Goal: Obtain resource: Obtain resource

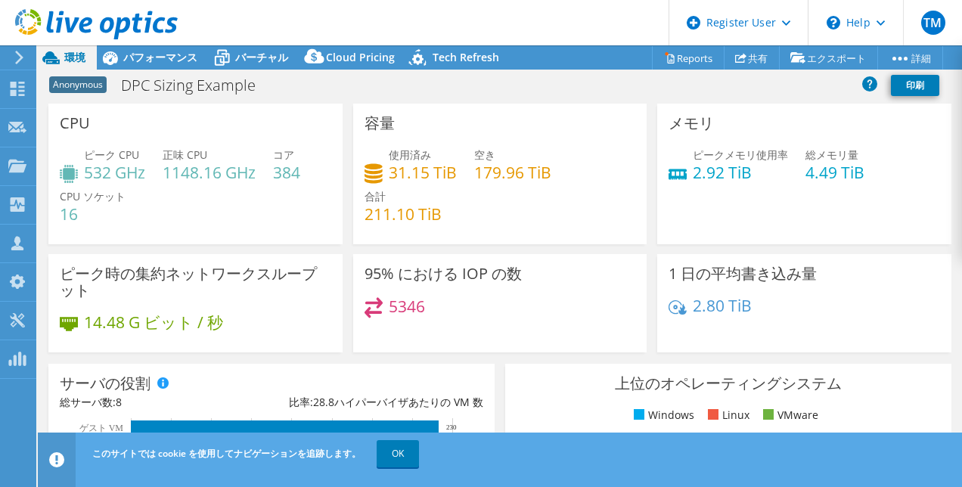
select select "Tokyo"
select select "JPY"
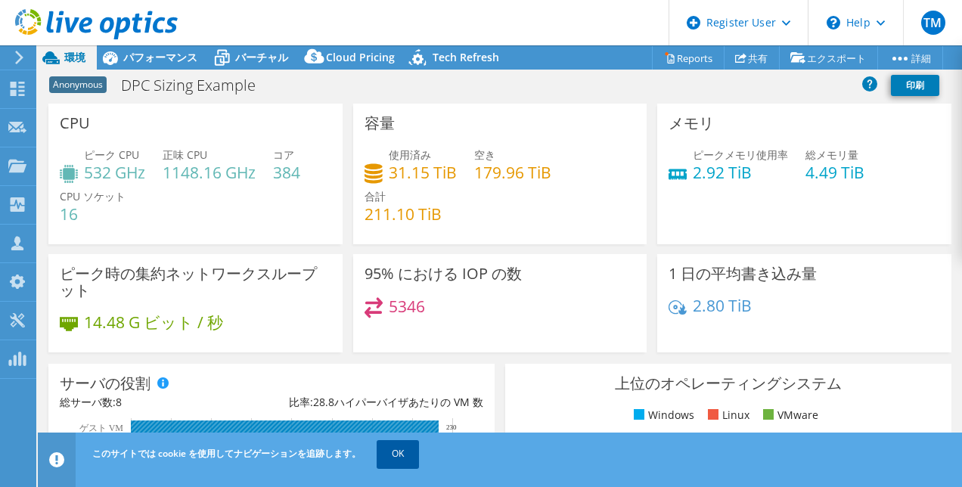
click at [399, 456] on link "OK" at bounding box center [398, 453] width 42 height 27
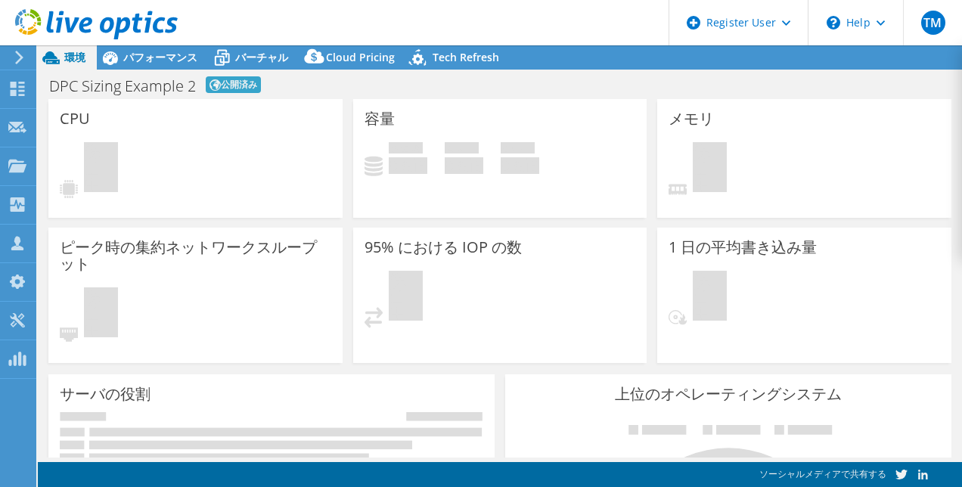
select select "[GEOGRAPHIC_DATA]"
select select "JPY"
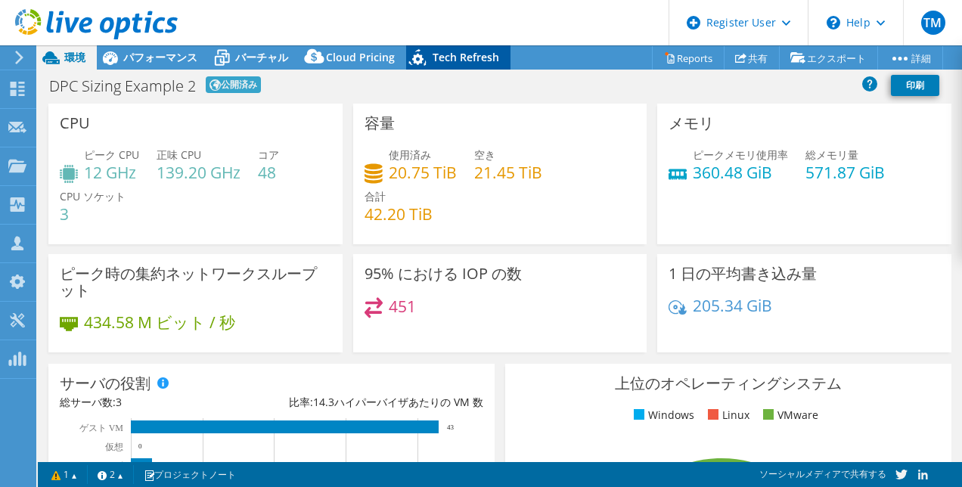
click at [482, 46] on div "Tech Refresh" at bounding box center [458, 57] width 104 height 24
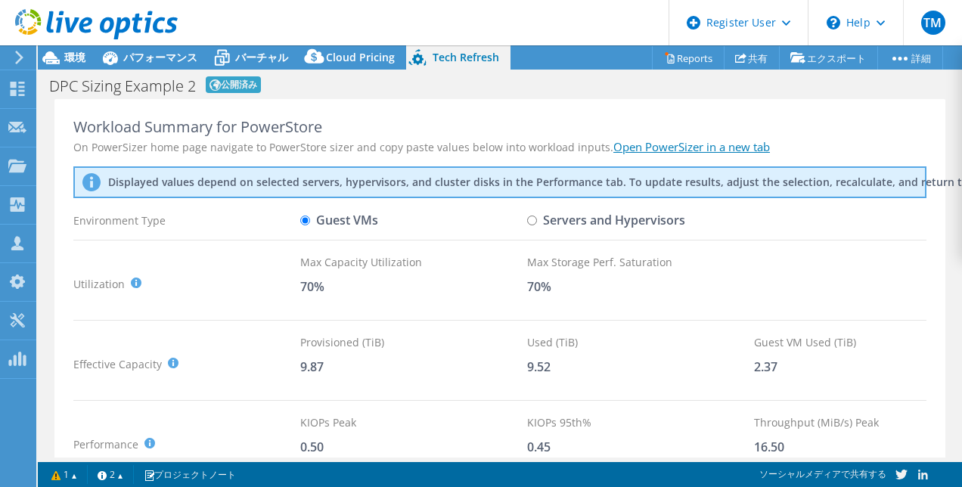
click at [383, 73] on div "DPC Sizing Example 2 公開済み 印刷" at bounding box center [500, 85] width 925 height 28
click at [372, 54] on span "Cloud Pricing" at bounding box center [360, 57] width 69 height 14
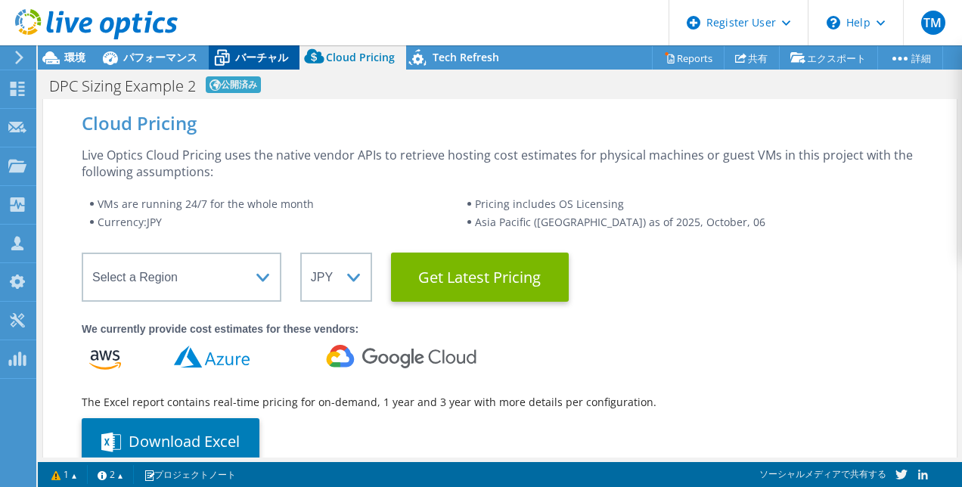
click at [283, 54] on span "バーチャル" at bounding box center [261, 57] width 53 height 14
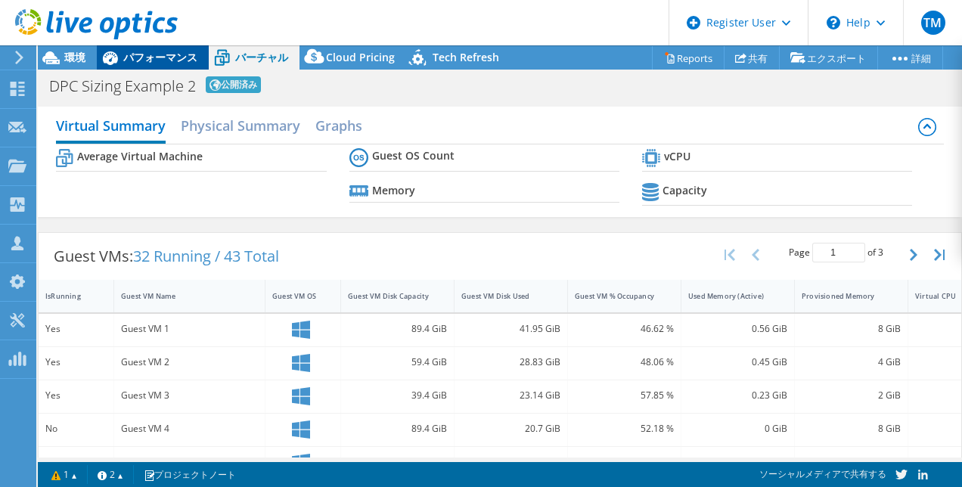
click at [184, 52] on span "パフォーマンス" at bounding box center [160, 57] width 74 height 14
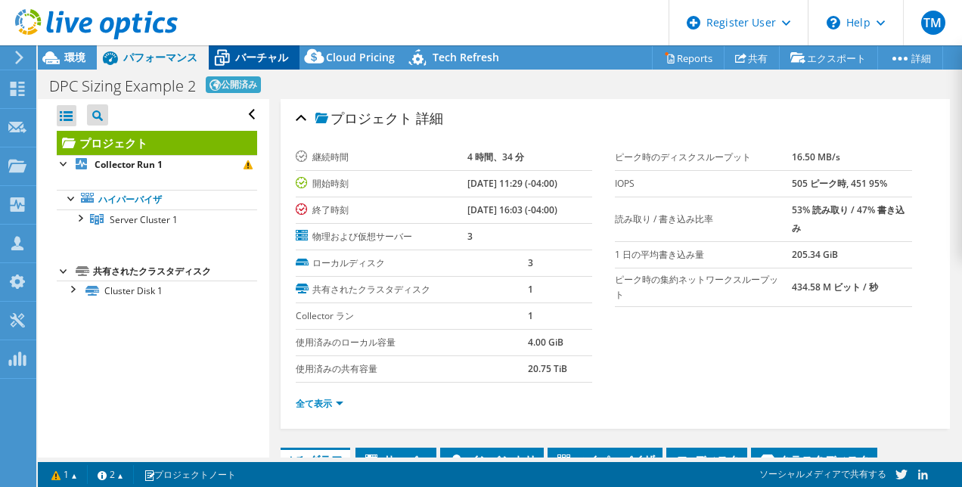
click at [235, 58] on icon at bounding box center [222, 58] width 26 height 26
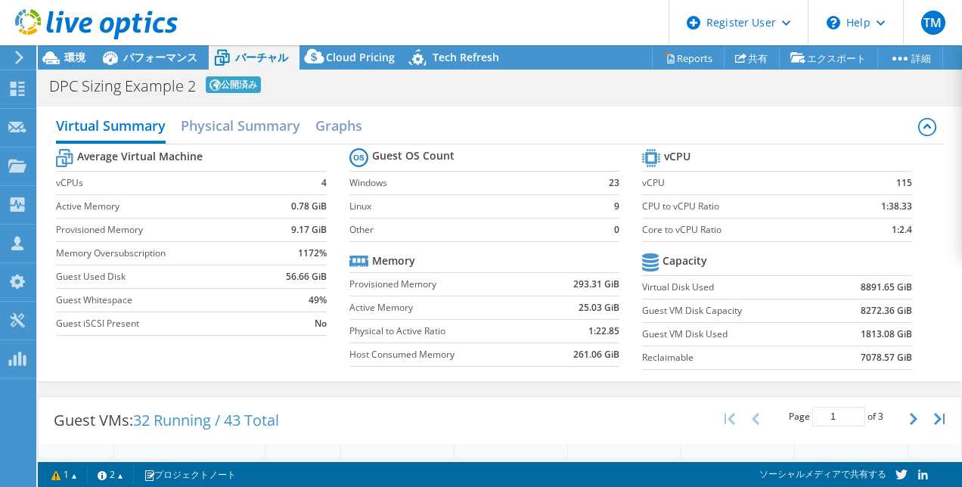
click at [84, 49] on div at bounding box center [89, 25] width 178 height 51
click at [84, 53] on span "環境" at bounding box center [74, 57] width 21 height 14
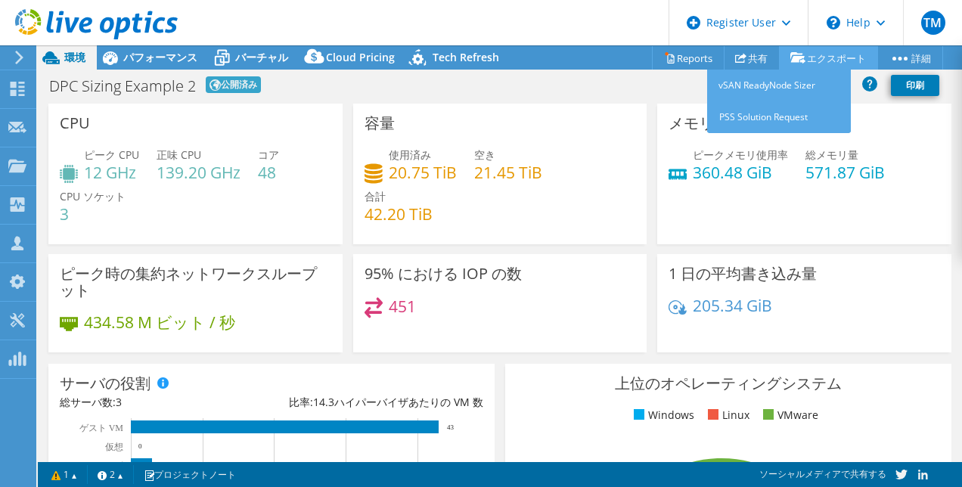
click at [810, 54] on link "エクスポート" at bounding box center [828, 57] width 99 height 23
click at [813, 59] on link "エクスポート" at bounding box center [828, 57] width 99 height 23
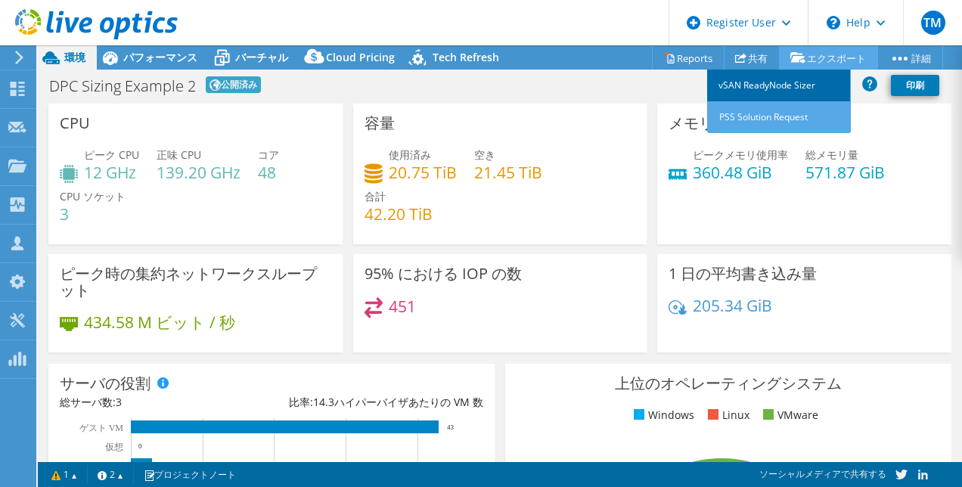
click at [776, 80] on link "vSAN ReadyNode Sizer" at bounding box center [779, 86] width 144 height 32
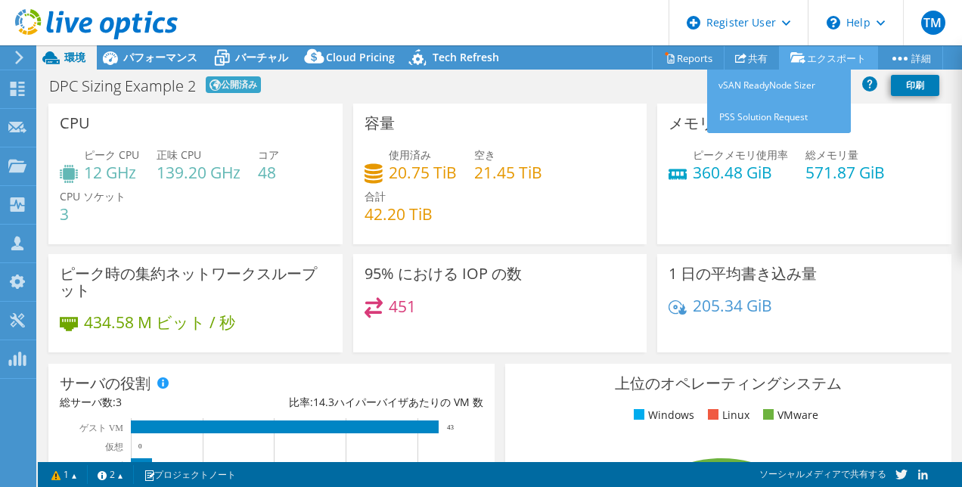
click at [801, 54] on link "エクスポート" at bounding box center [828, 57] width 99 height 23
click at [769, 120] on link "PSS Solution Request" at bounding box center [779, 117] width 144 height 32
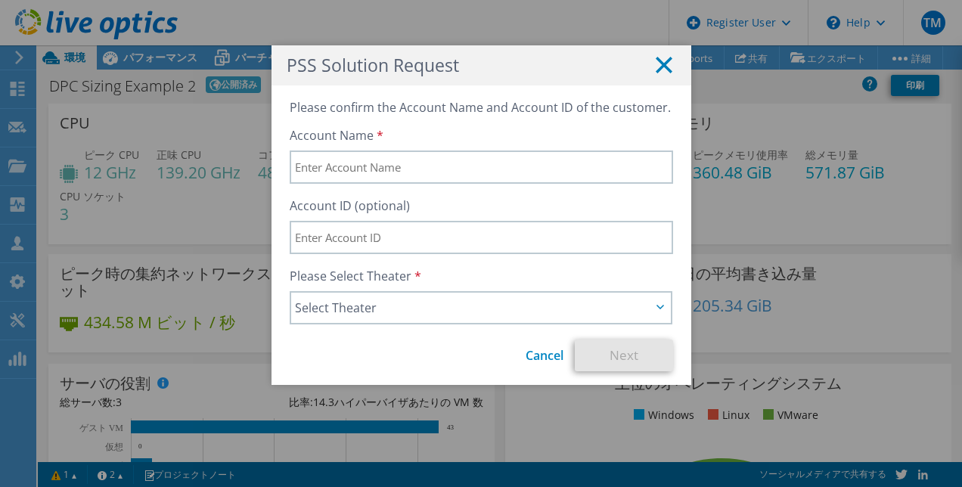
click at [656, 61] on icon at bounding box center [664, 65] width 17 height 17
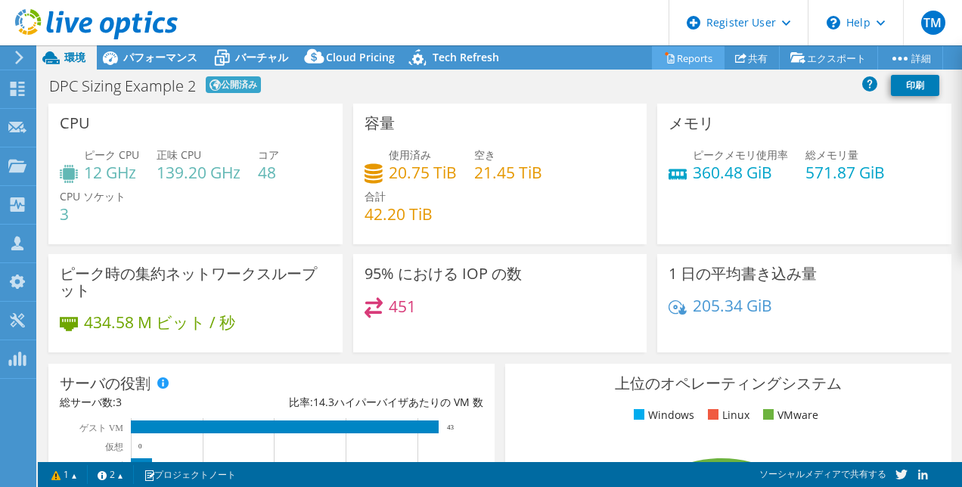
click at [681, 55] on link "Reports" at bounding box center [688, 57] width 73 height 23
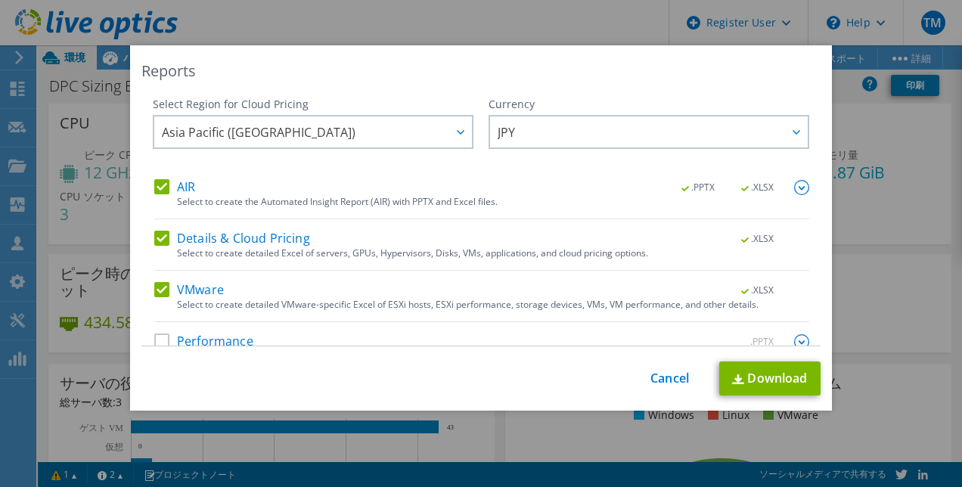
scroll to position [28, 0]
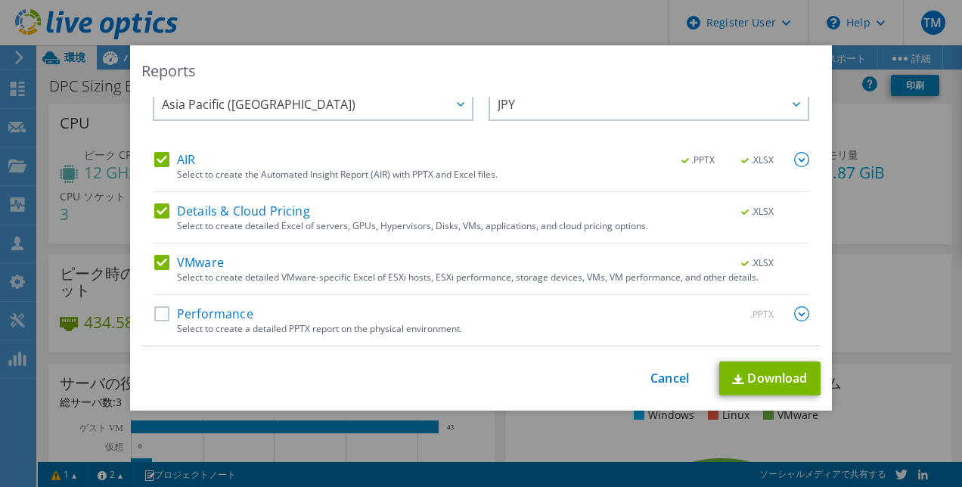
click at [154, 319] on label "Performance" at bounding box center [203, 313] width 99 height 15
click at [0, 0] on input "Performance" at bounding box center [0, 0] width 0 height 0
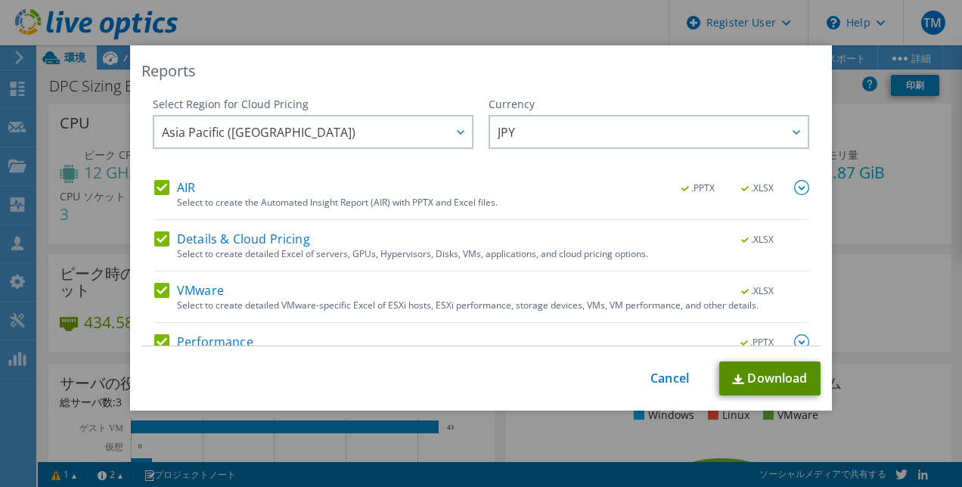
click at [766, 385] on link "Download" at bounding box center [770, 379] width 101 height 34
click at [679, 377] on link "Cancel" at bounding box center [670, 379] width 39 height 14
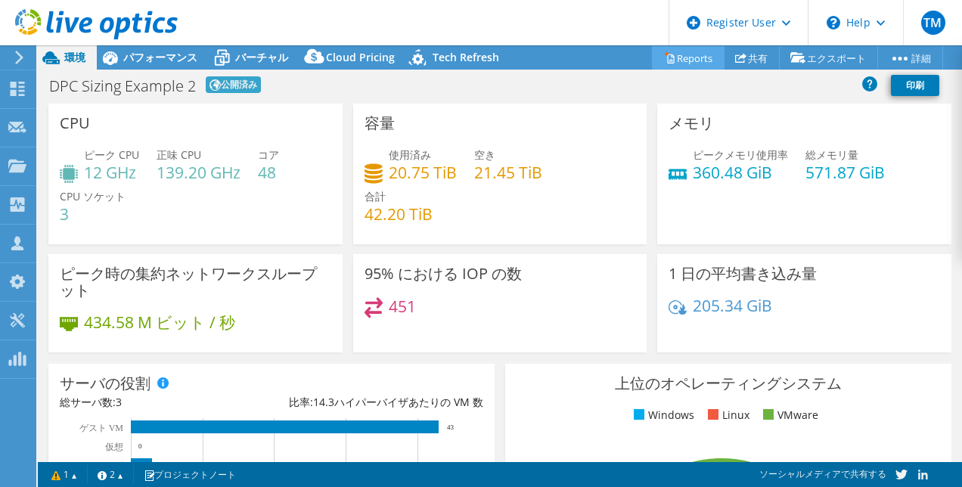
click at [692, 58] on link "Reports" at bounding box center [688, 57] width 73 height 23
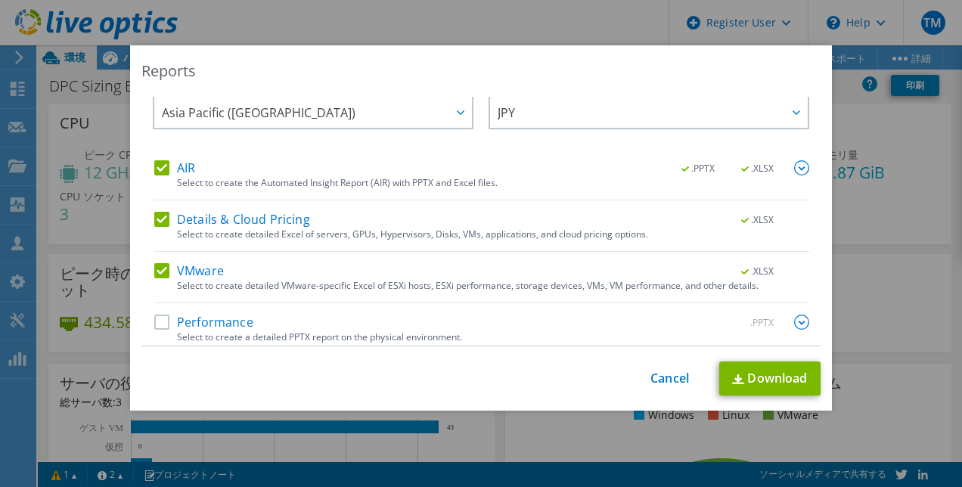
scroll to position [28, 0]
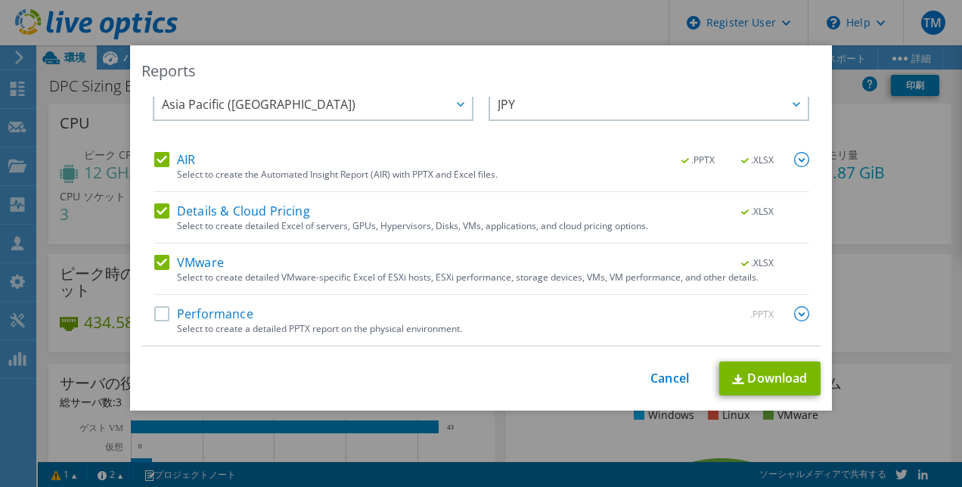
click at [161, 313] on label "Performance" at bounding box center [203, 313] width 99 height 15
click at [0, 0] on input "Performance" at bounding box center [0, 0] width 0 height 0
click at [676, 380] on link "Cancel" at bounding box center [670, 379] width 39 height 14
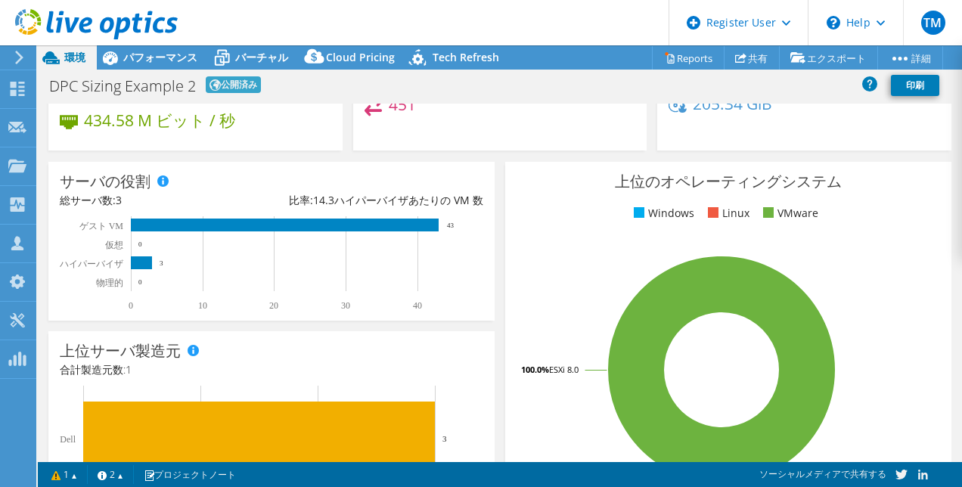
scroll to position [0, 0]
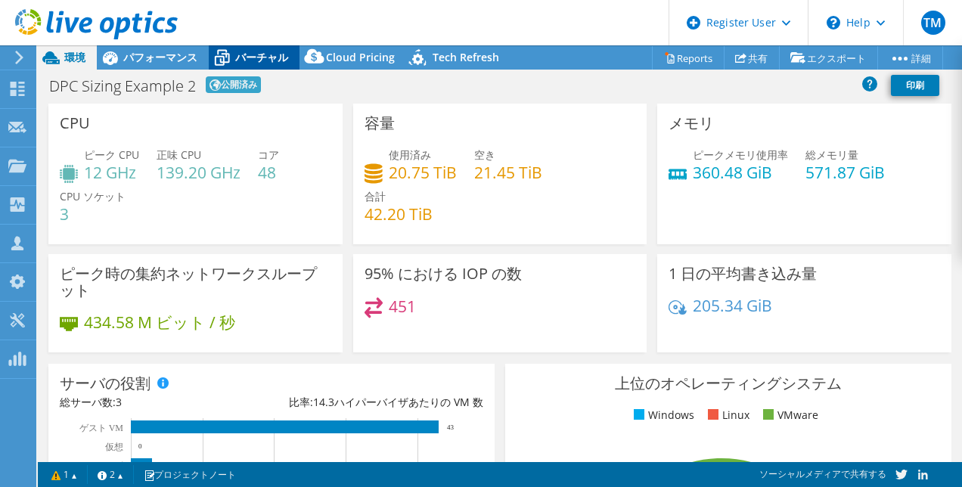
click at [250, 57] on span "バーチャル" at bounding box center [261, 57] width 53 height 14
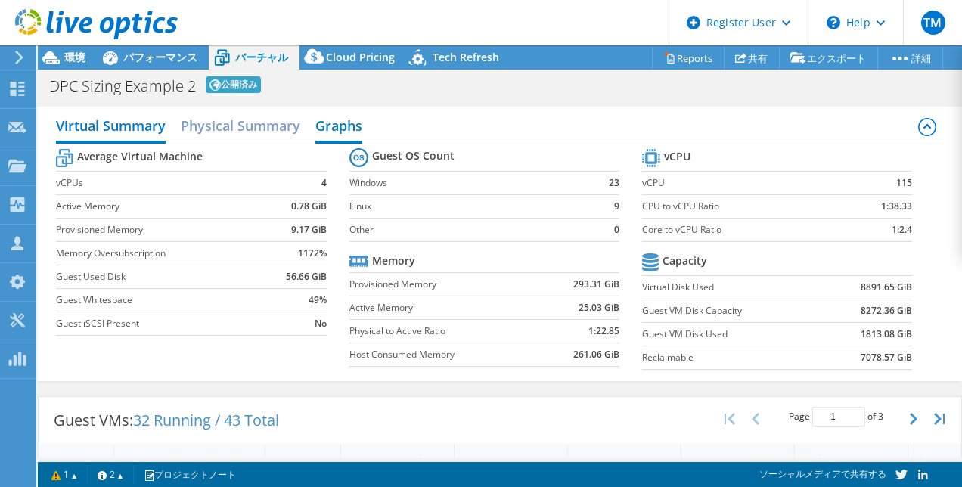
click at [333, 132] on h2 "Graphs" at bounding box center [339, 126] width 47 height 33
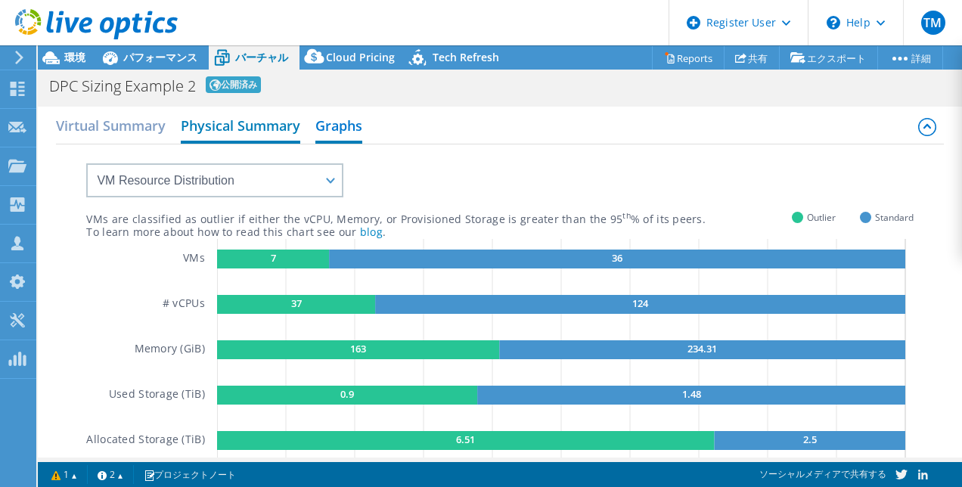
click at [234, 124] on h2 "Physical Summary" at bounding box center [241, 126] width 120 height 33
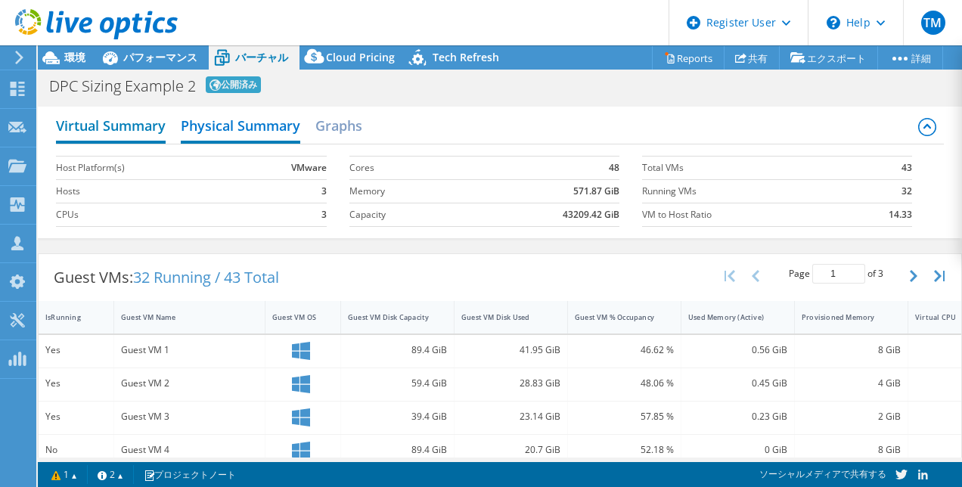
click at [104, 114] on h2 "Virtual Summary" at bounding box center [111, 126] width 110 height 33
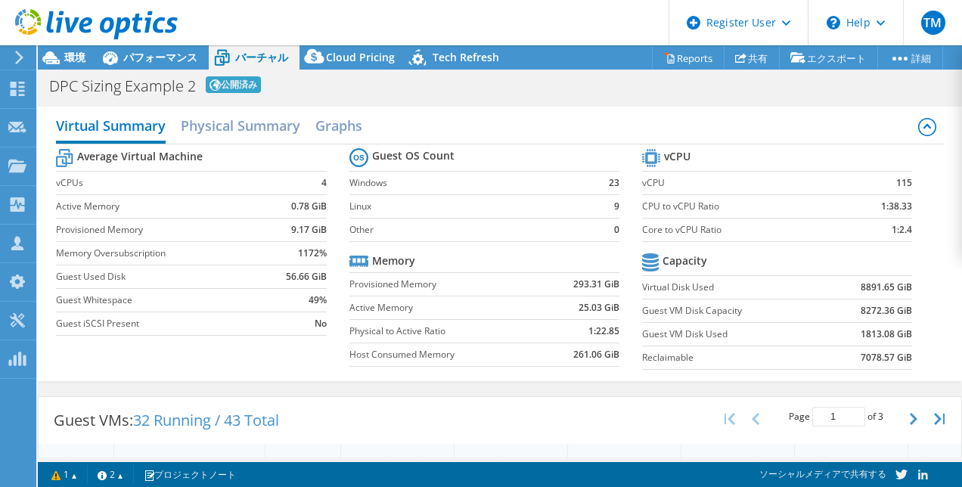
click at [72, 48] on div at bounding box center [89, 25] width 178 height 51
click at [72, 58] on span "環境" at bounding box center [74, 57] width 21 height 14
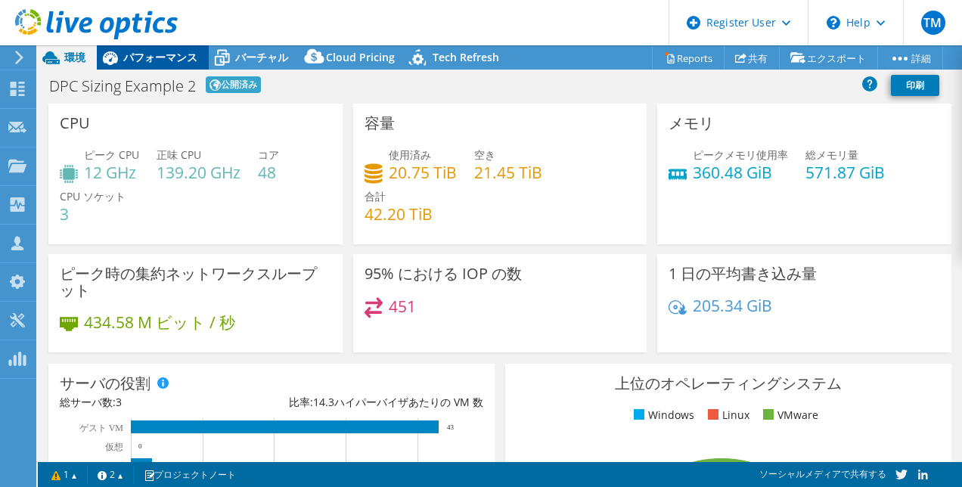
click at [148, 58] on span "パフォーマンス" at bounding box center [160, 57] width 74 height 14
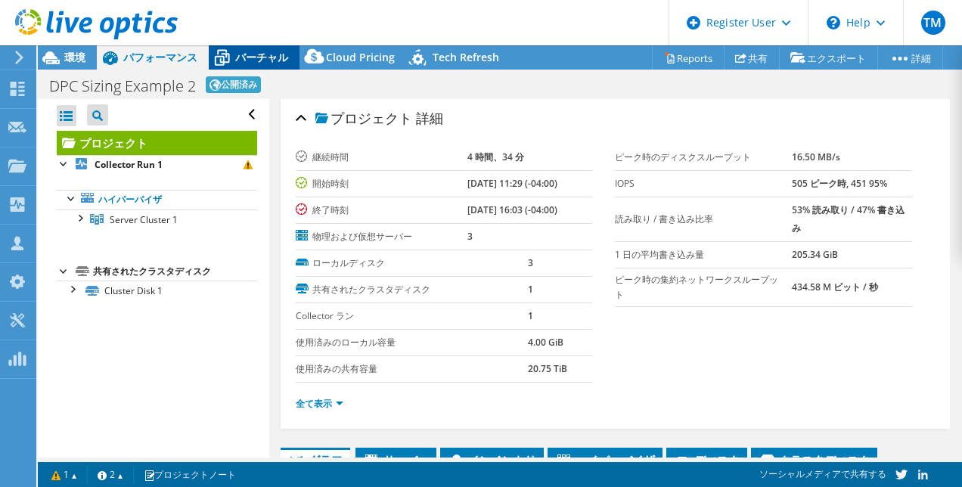
click at [257, 60] on span "バーチャル" at bounding box center [261, 57] width 53 height 14
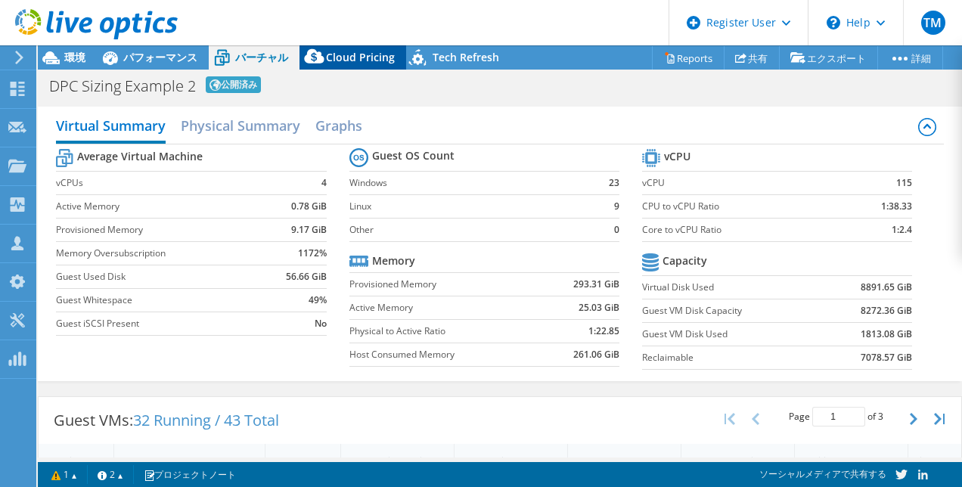
click at [362, 61] on span "Cloud Pricing" at bounding box center [360, 57] width 69 height 14
